Goal: Navigation & Orientation: Find specific page/section

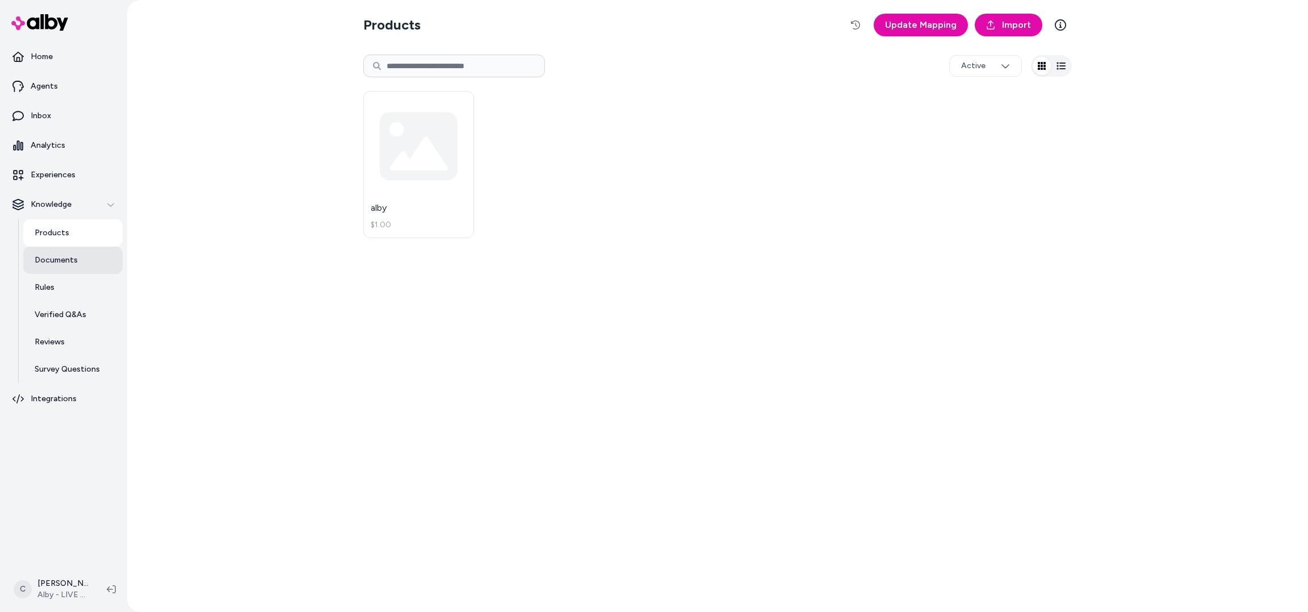
click at [60, 254] on p "Documents" at bounding box center [56, 259] width 43 height 11
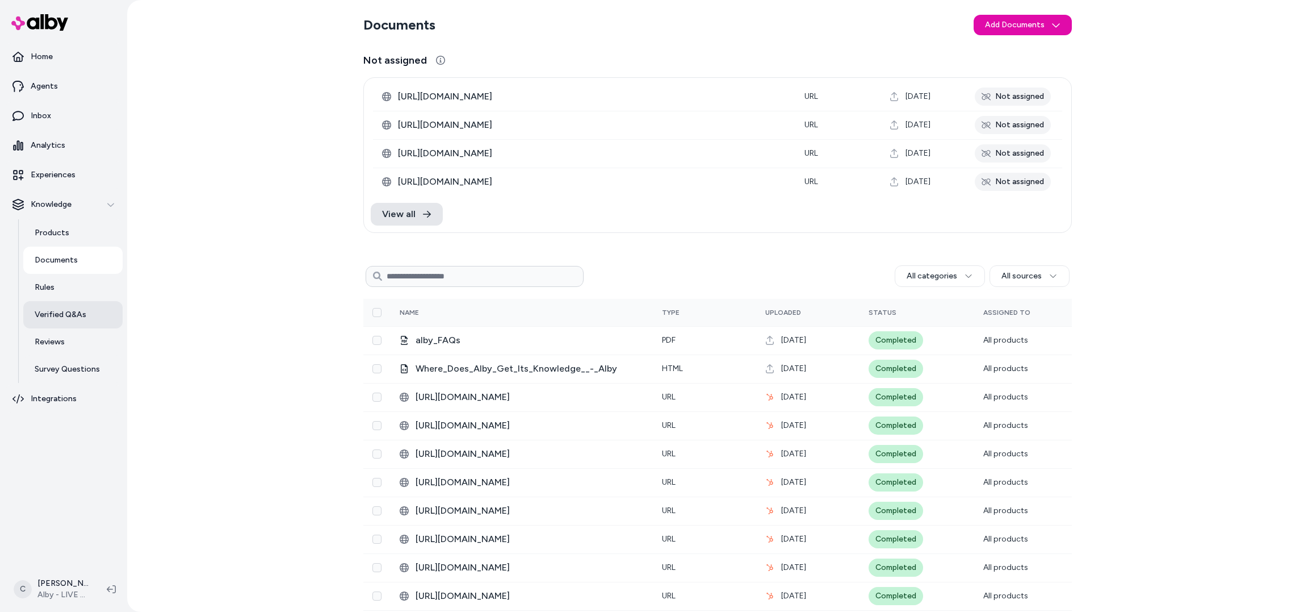
click at [62, 323] on link "Verified Q&As" at bounding box center [72, 314] width 99 height 27
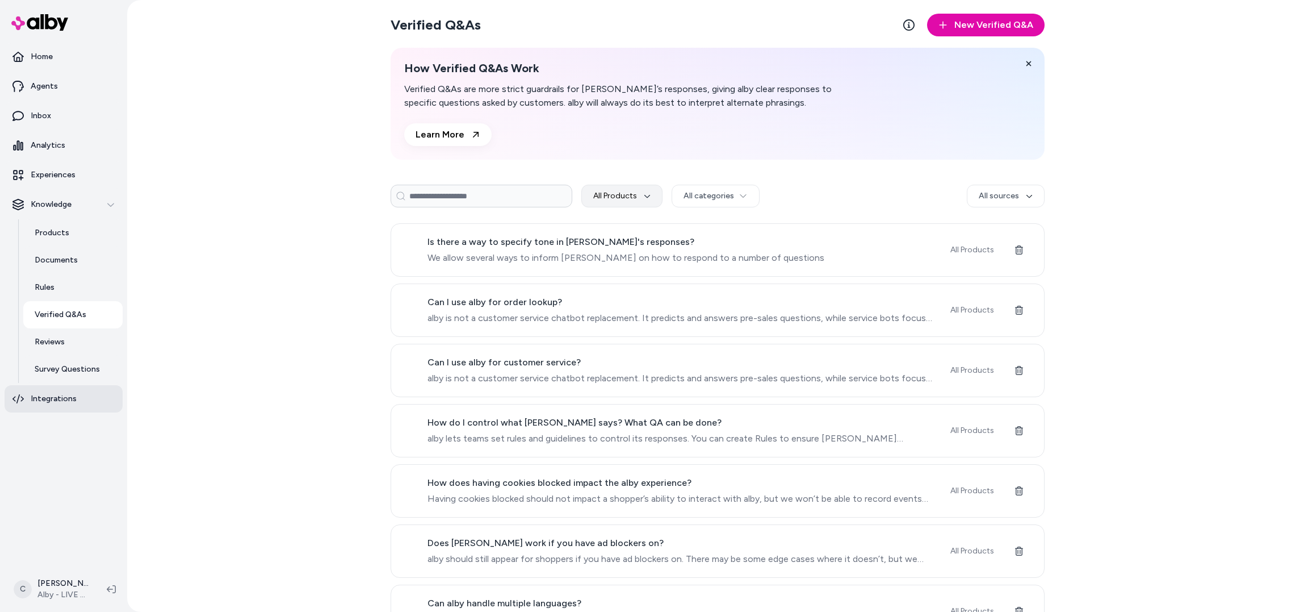
click at [68, 401] on p "Integrations" at bounding box center [54, 398] width 46 height 11
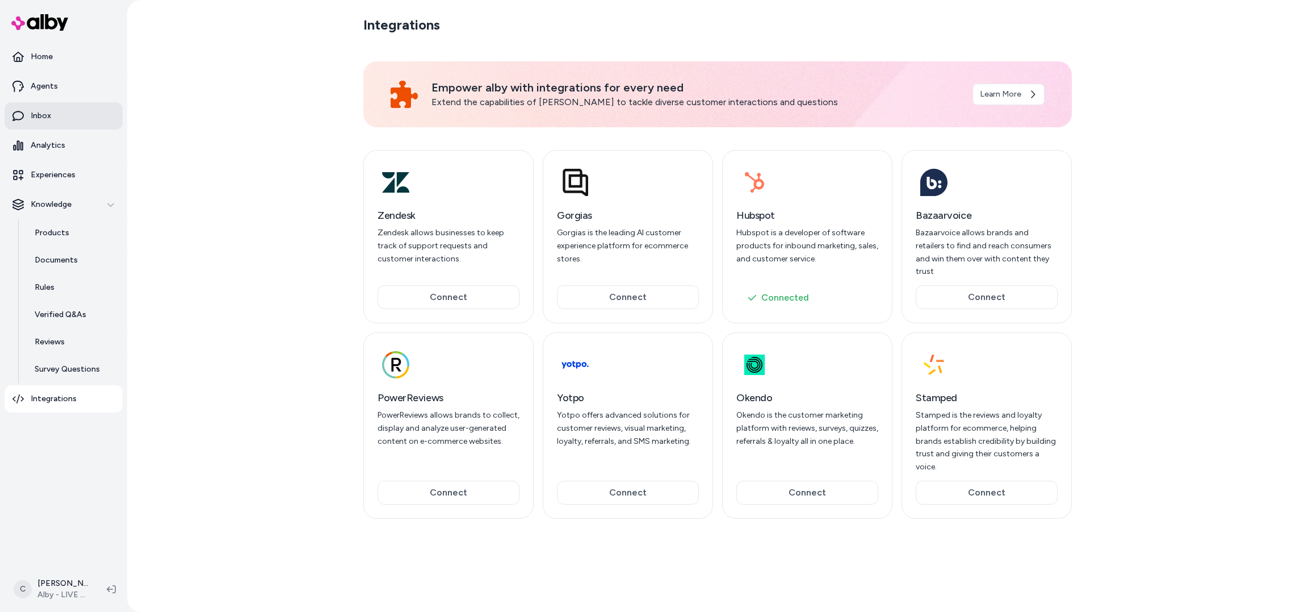
click at [62, 108] on link "Inbox" at bounding box center [64, 115] width 118 height 27
